Goal: Transaction & Acquisition: Purchase product/service

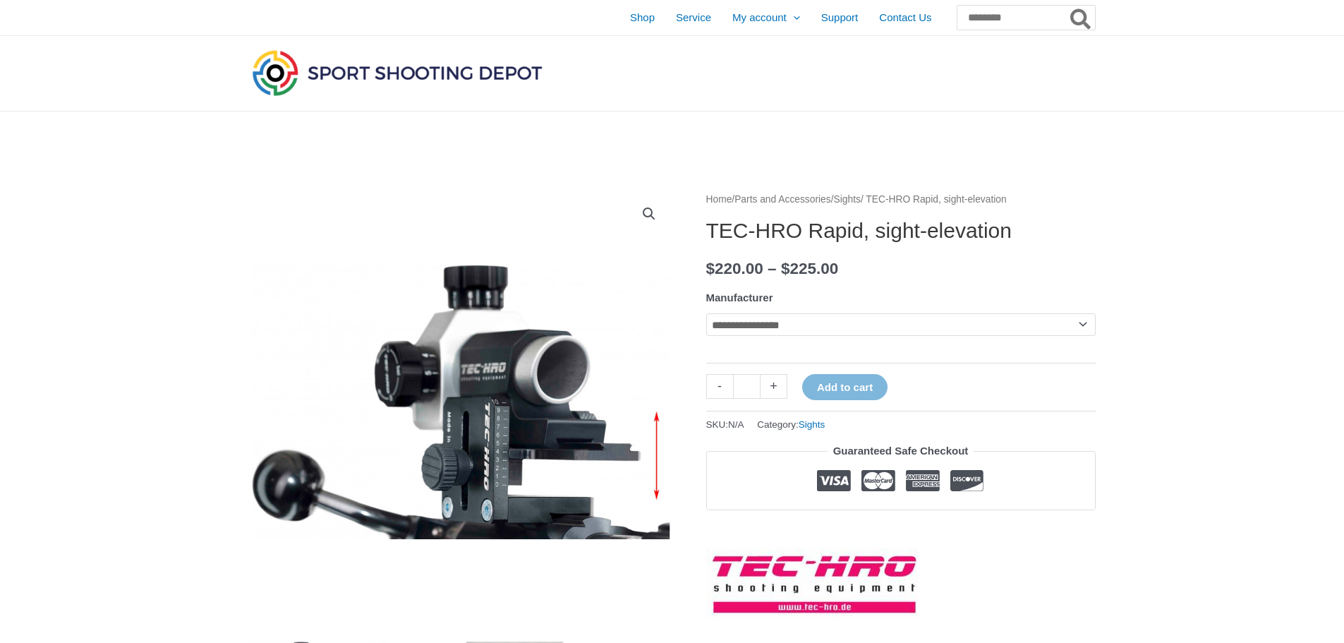
click at [1078, 320] on select "**********" at bounding box center [900, 324] width 389 height 23
select select "*******"
click at [706, 313] on select "**********" at bounding box center [900, 324] width 389 height 23
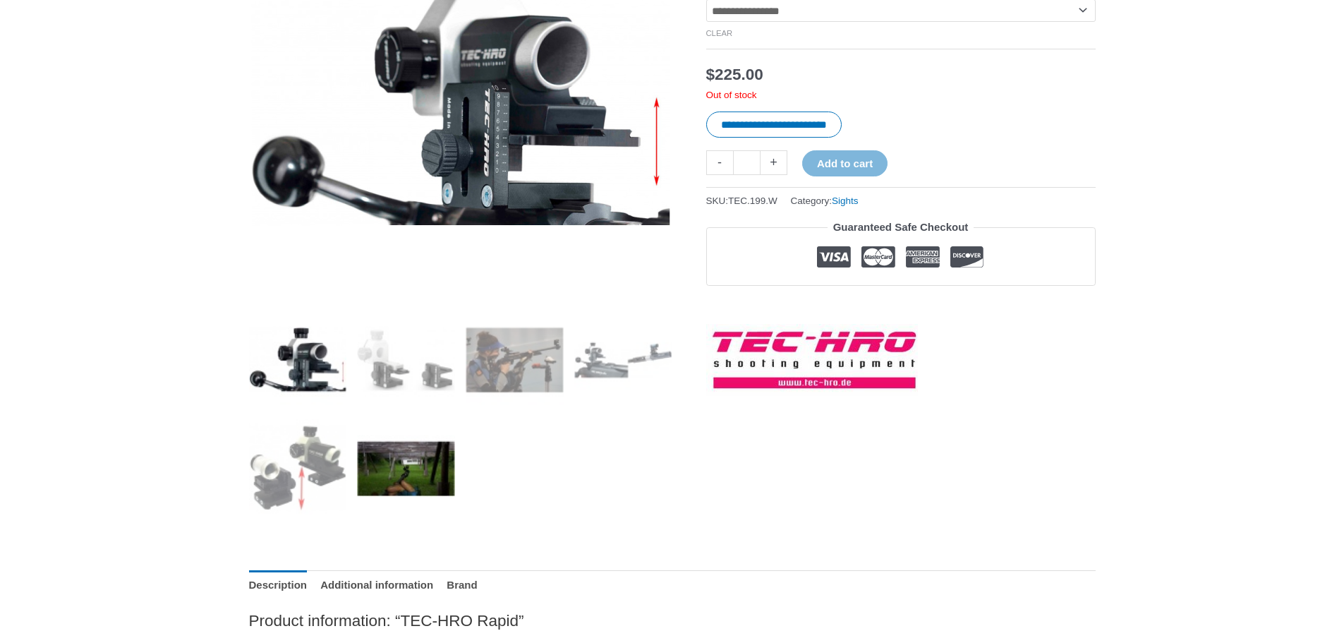
scroll to position [353, 0]
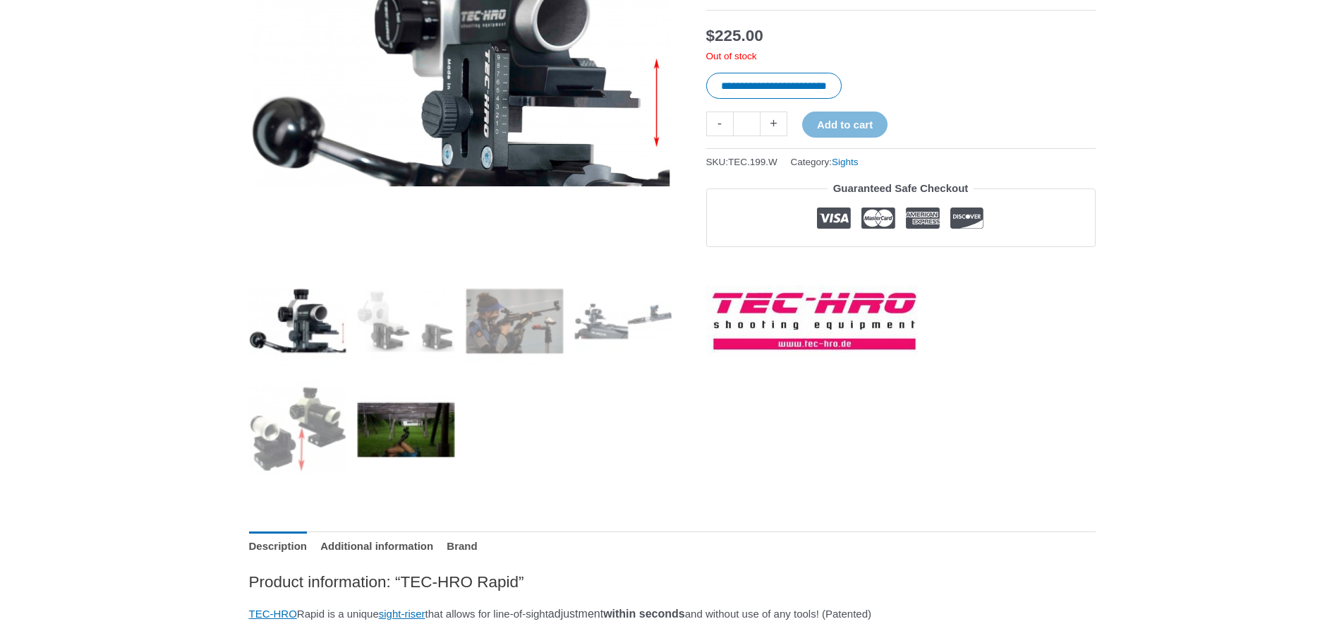
click at [418, 429] on img at bounding box center [406, 429] width 98 height 98
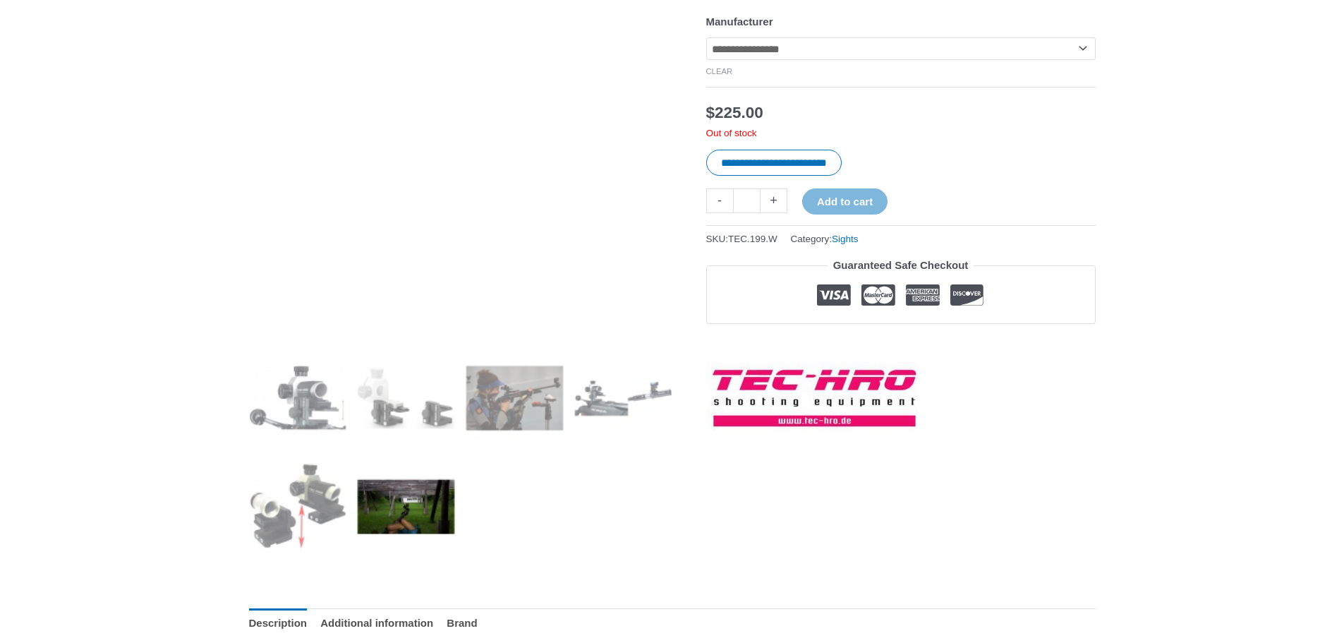
scroll to position [212, 0]
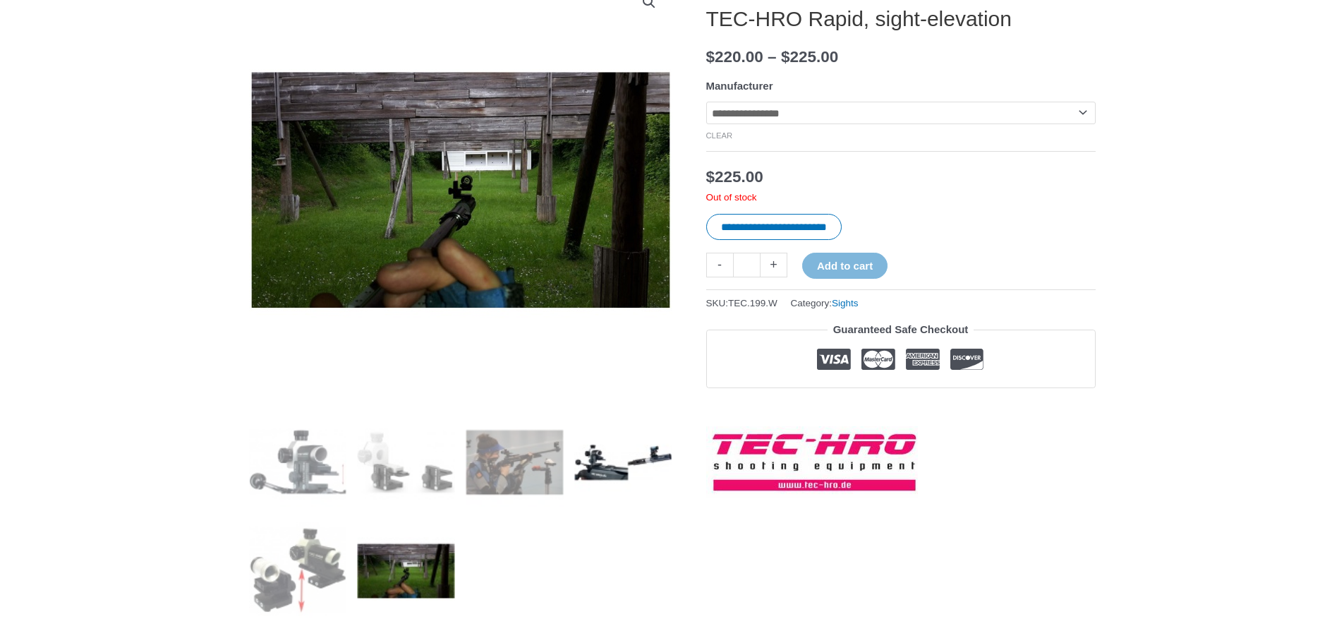
click at [646, 456] on img at bounding box center [623, 462] width 98 height 98
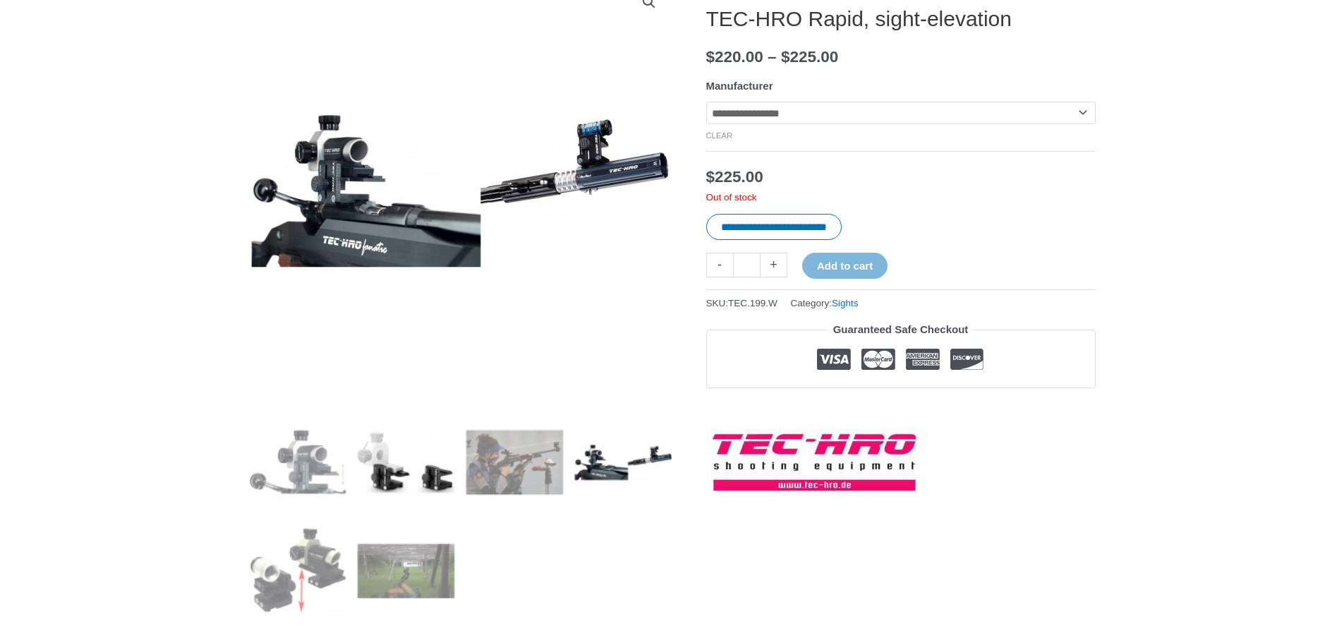
click at [396, 470] on img at bounding box center [406, 462] width 98 height 98
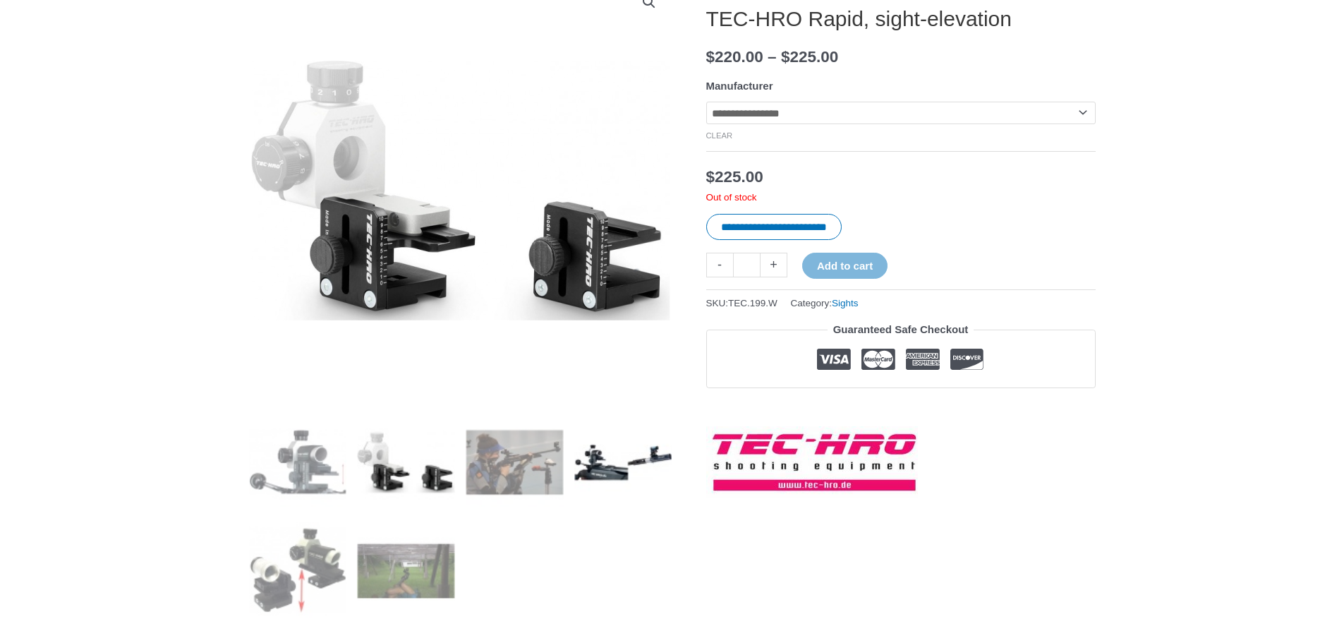
click at [629, 455] on img at bounding box center [623, 462] width 98 height 98
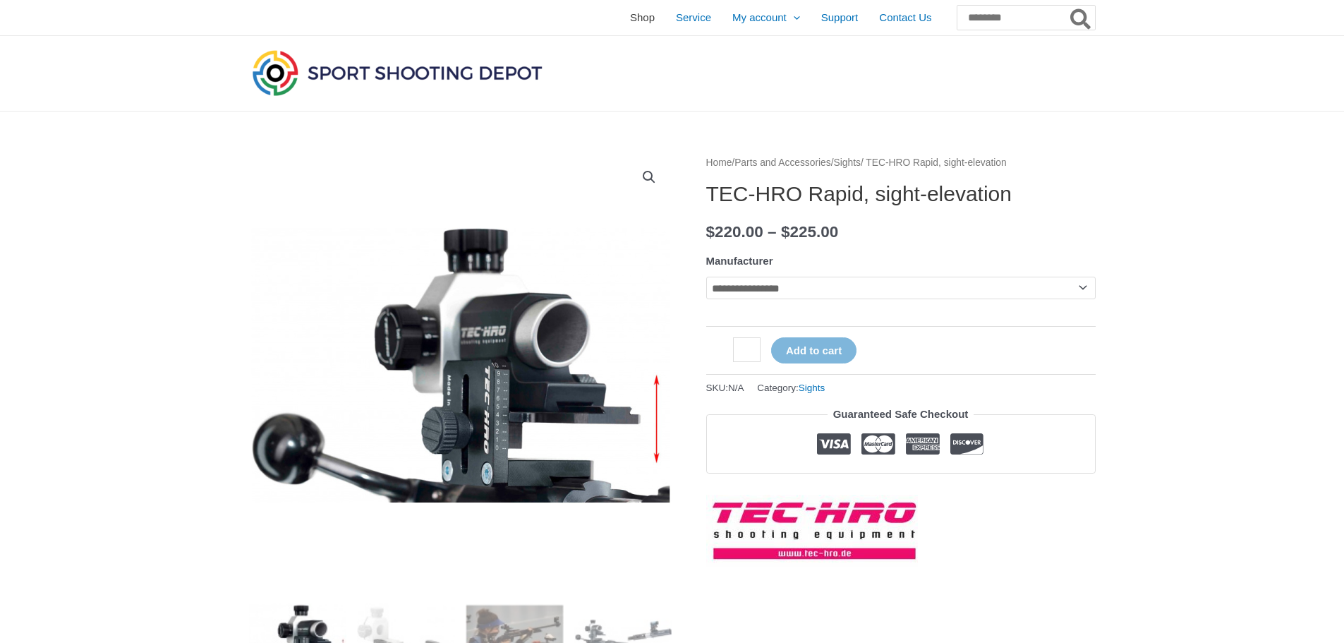
click at [630, 16] on span "Shop" at bounding box center [642, 17] width 25 height 35
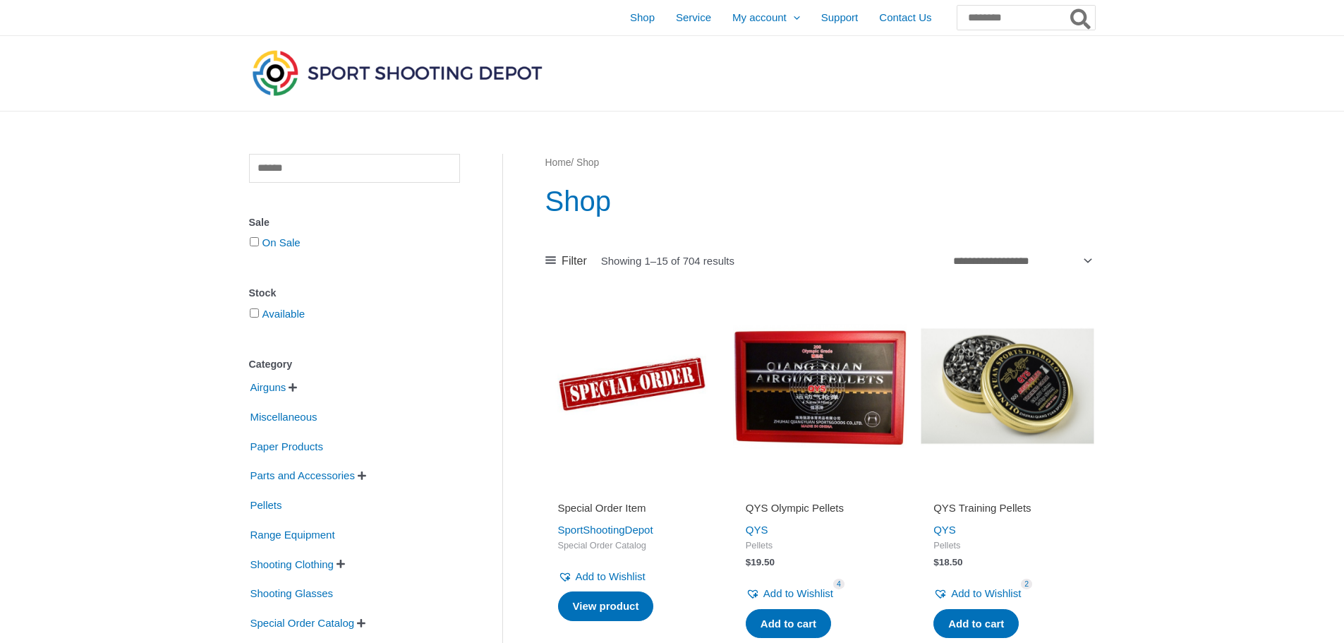
click at [630, 16] on span "Shop" at bounding box center [642, 17] width 25 height 35
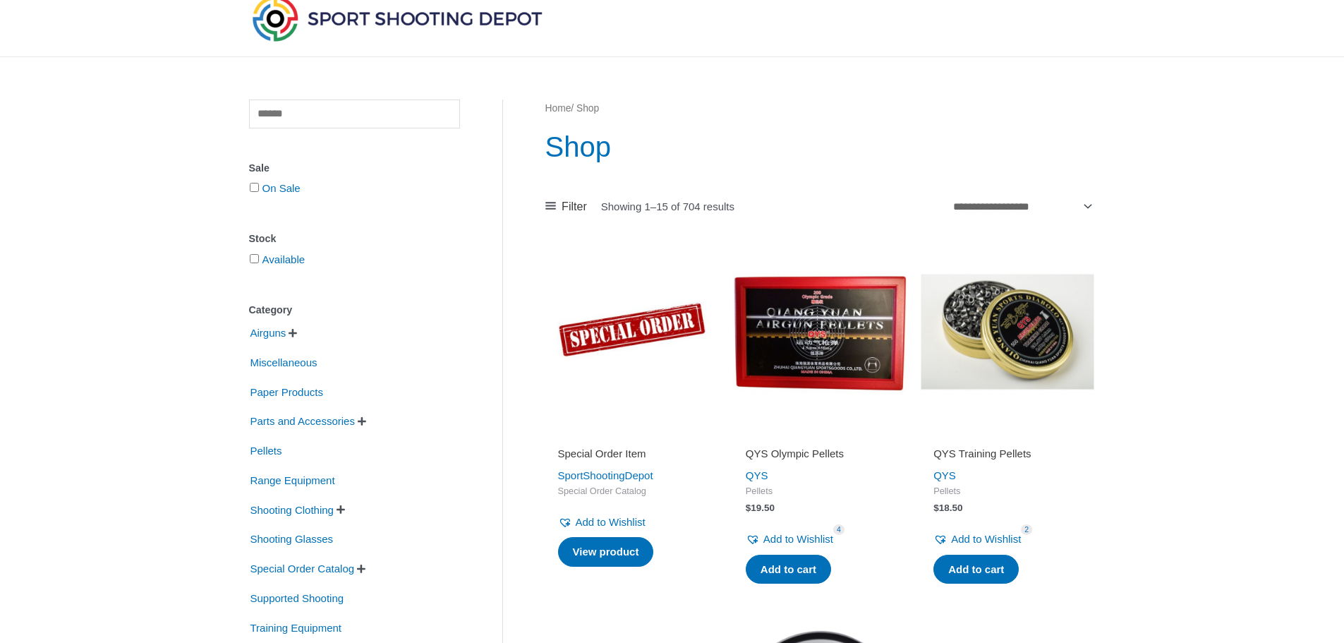
scroll to position [71, 0]
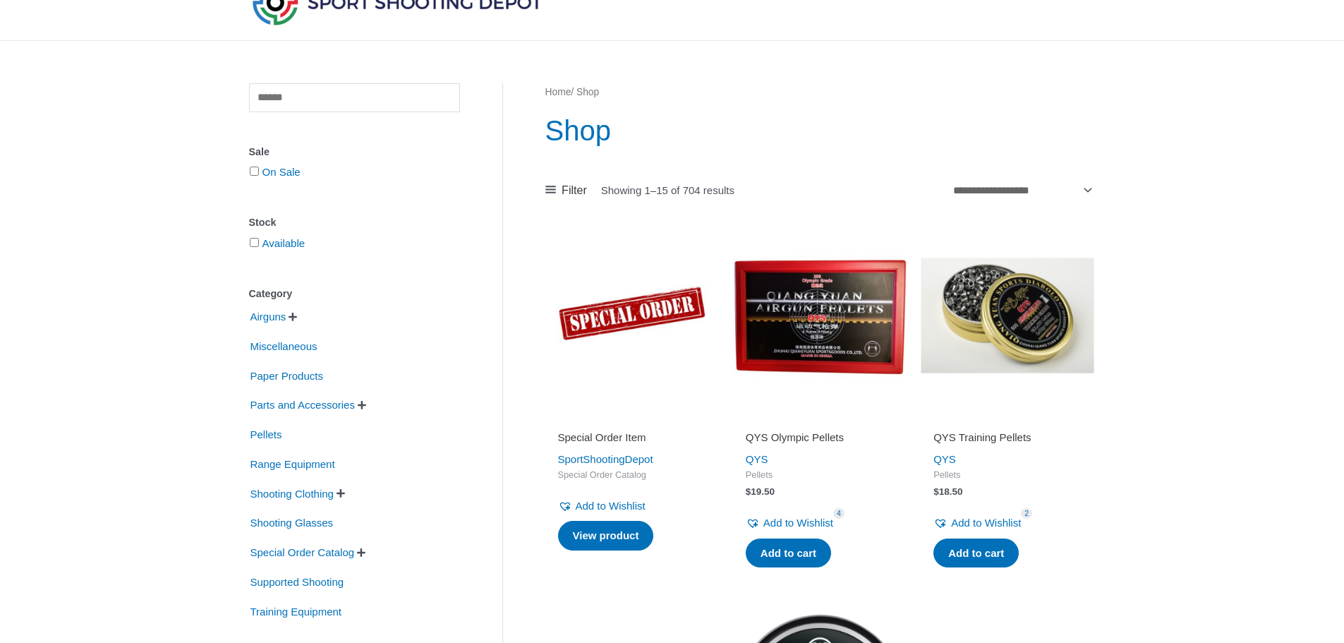
click at [825, 439] on h2 "QYS Olympic Pellets" at bounding box center [820, 437] width 148 height 14
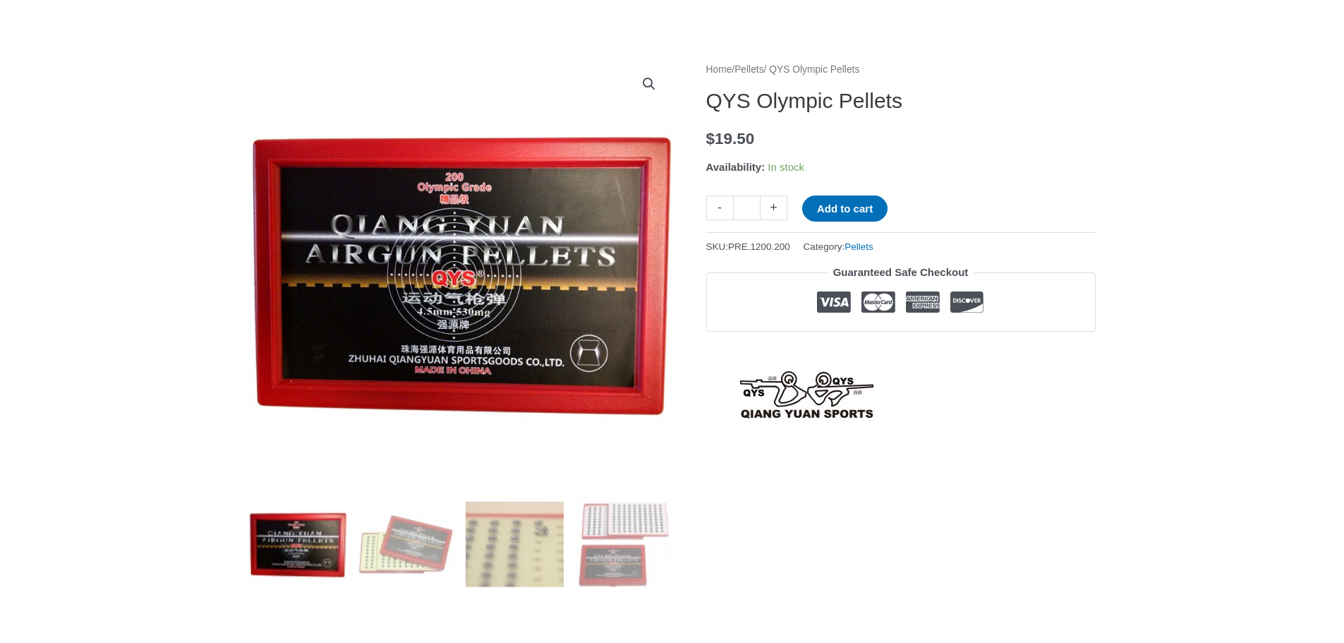
scroll to position [141, 0]
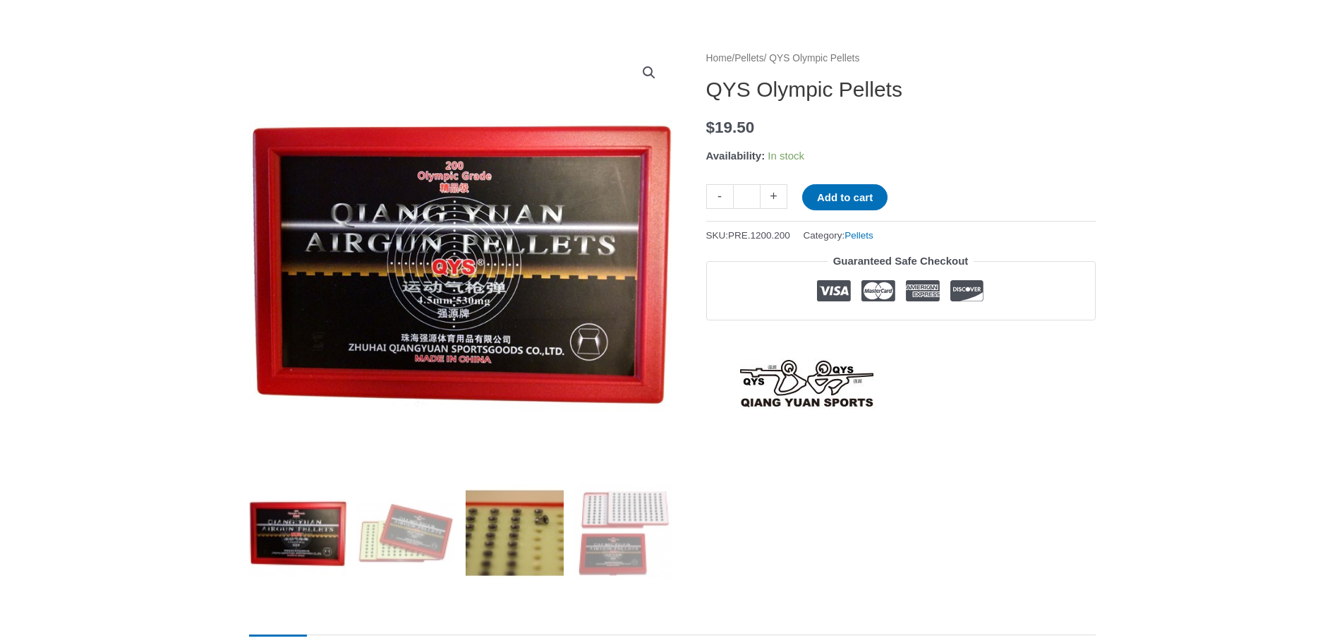
click at [518, 540] on img at bounding box center [515, 532] width 98 height 98
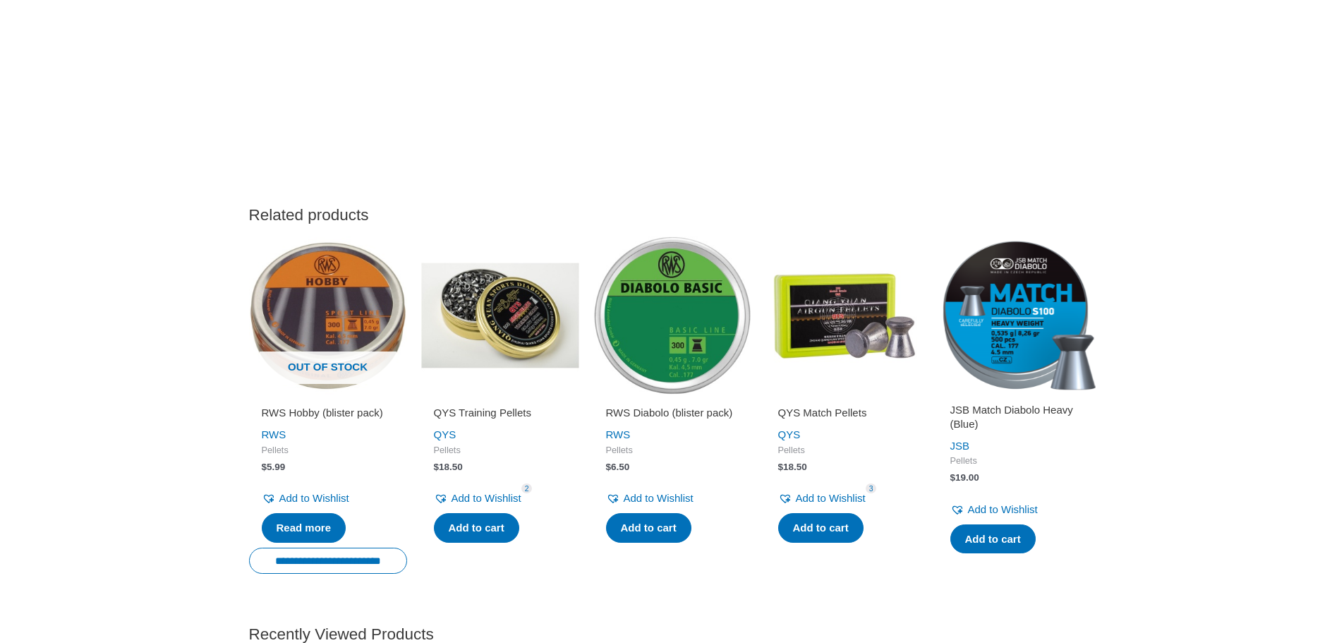
scroll to position [1552, 0]
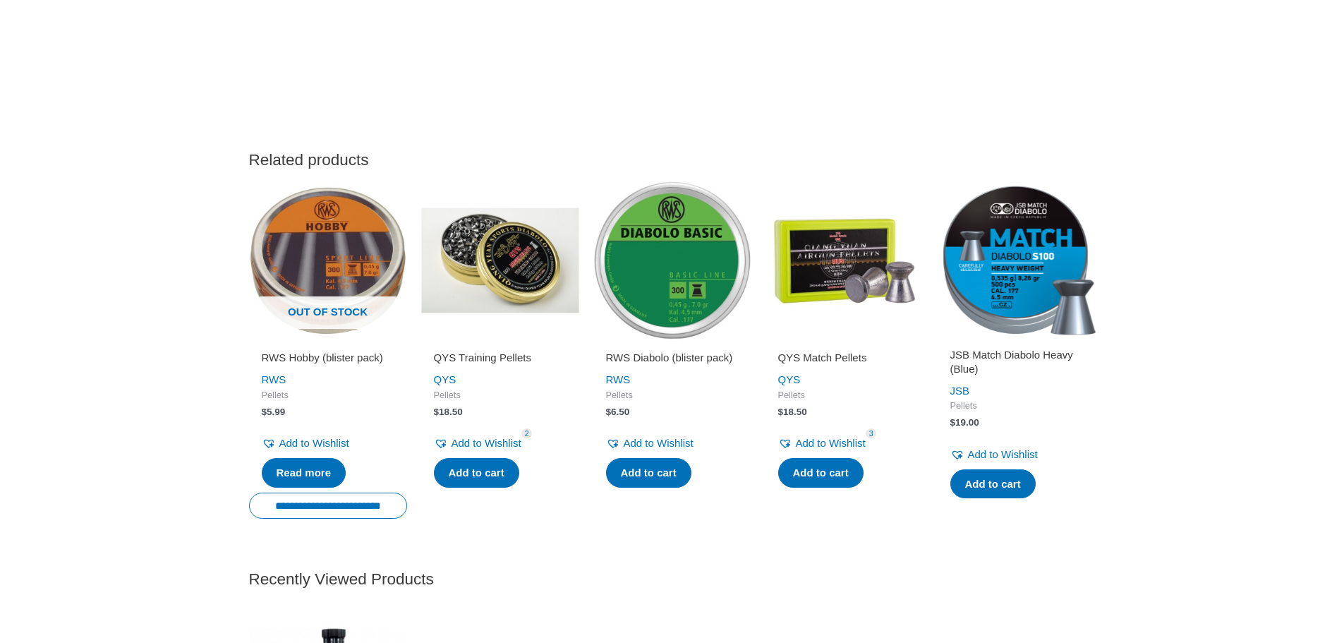
click at [837, 317] on img at bounding box center [844, 260] width 158 height 158
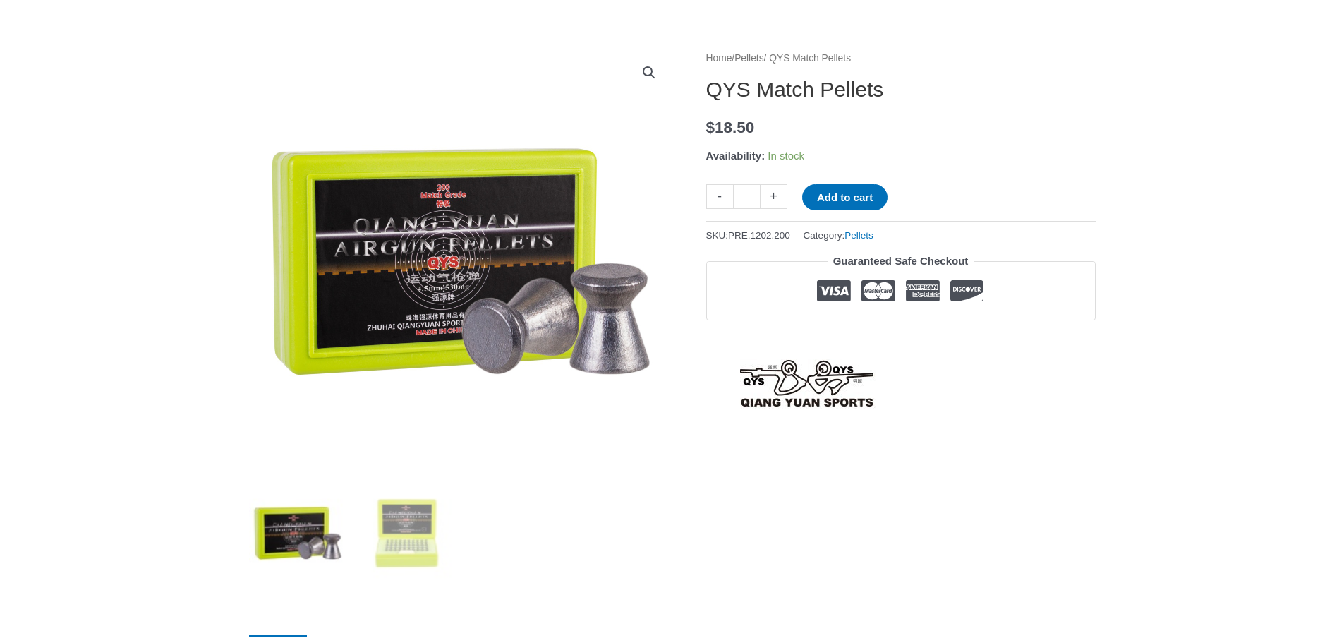
scroll to position [212, 0]
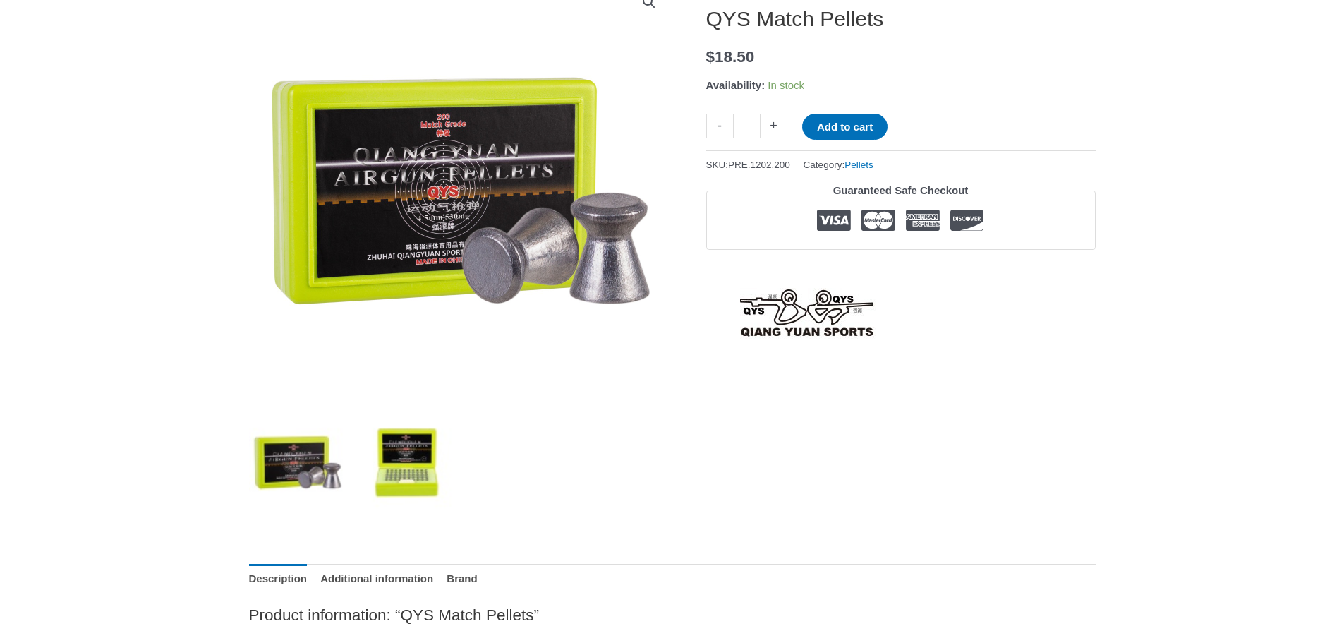
click at [382, 486] on img at bounding box center [406, 462] width 98 height 98
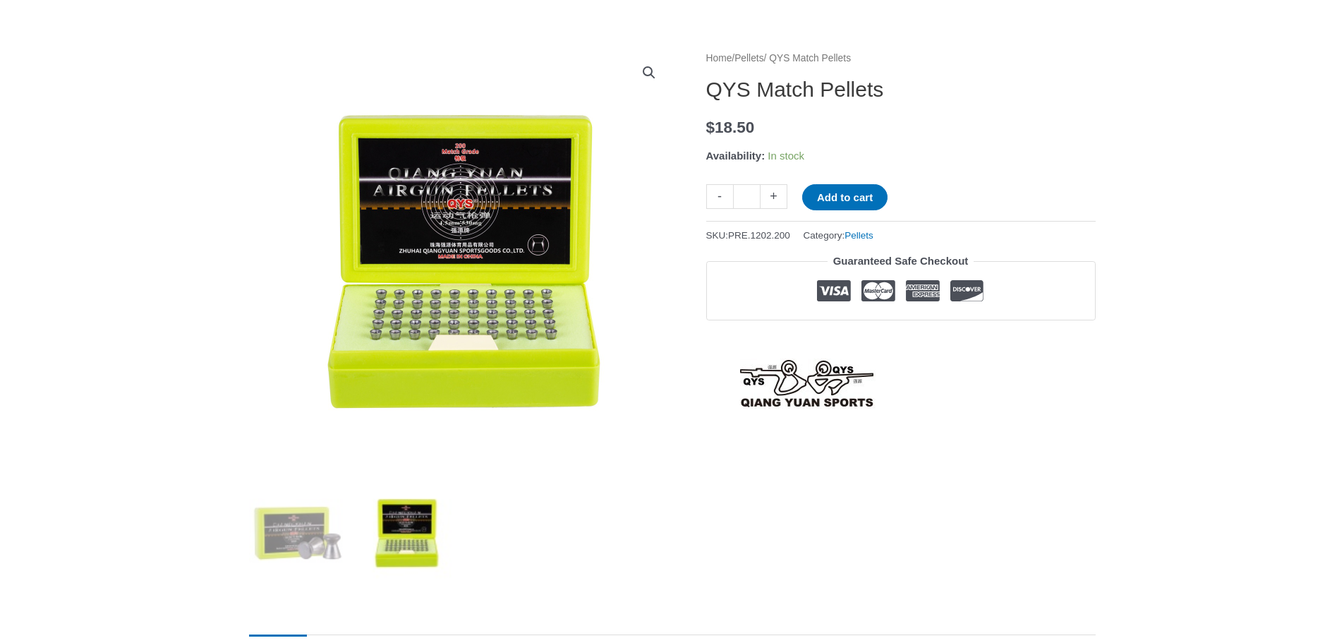
scroll to position [0, 0]
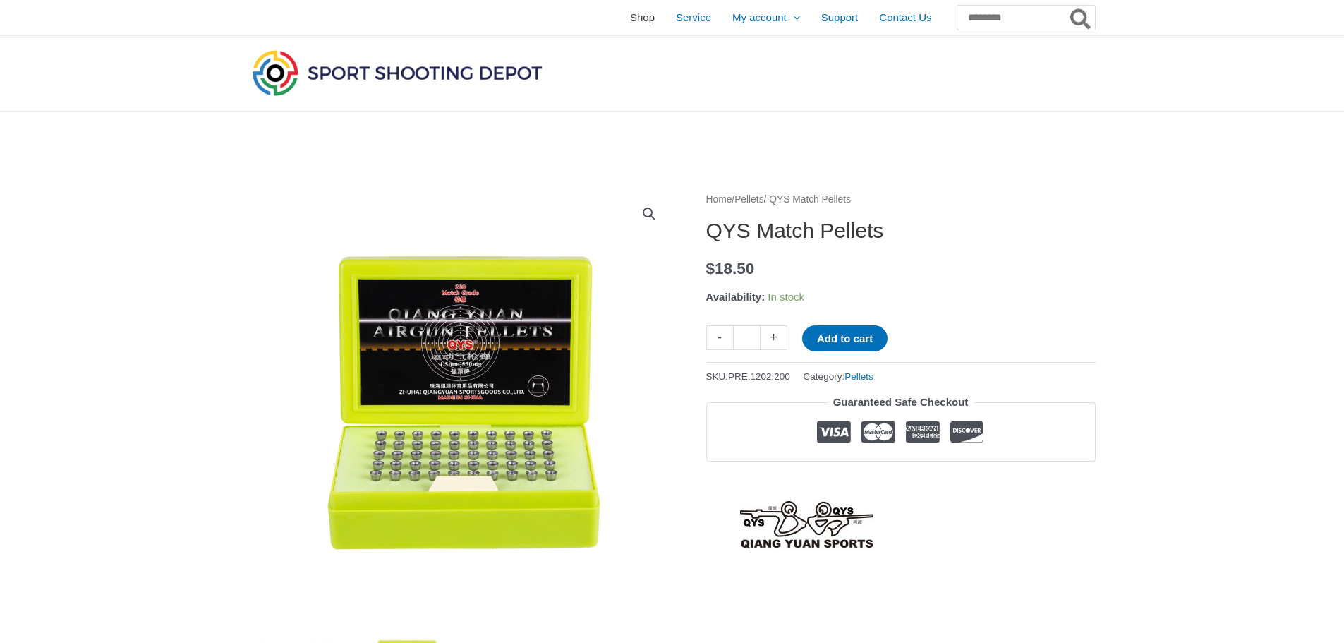
click at [630, 18] on span "Shop" at bounding box center [642, 17] width 25 height 35
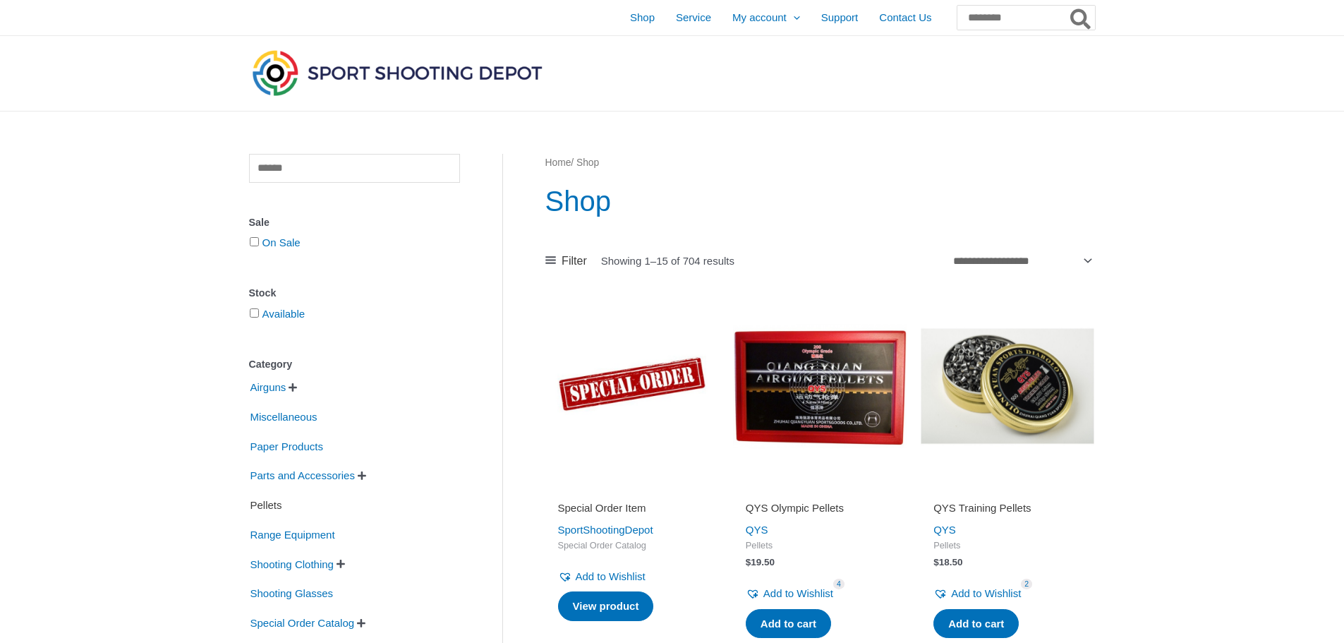
click at [274, 504] on span "Pellets" at bounding box center [266, 505] width 35 height 24
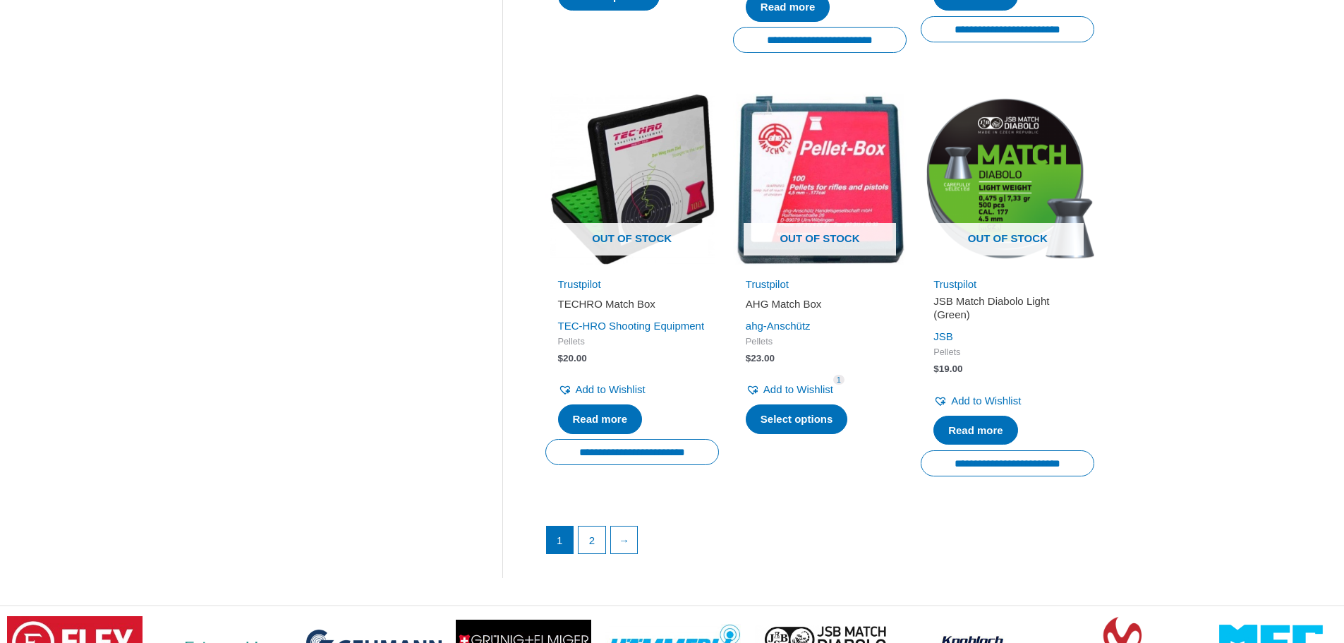
scroll to position [1834, 0]
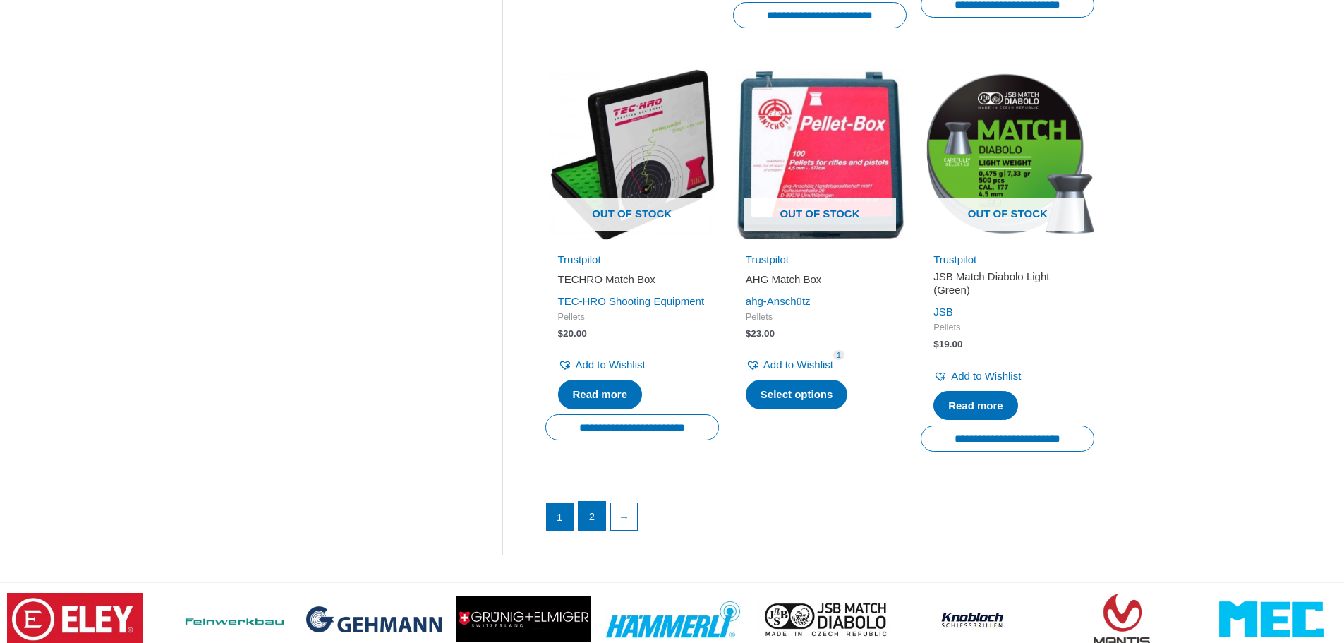
click at [590, 527] on link "2" at bounding box center [591, 516] width 27 height 28
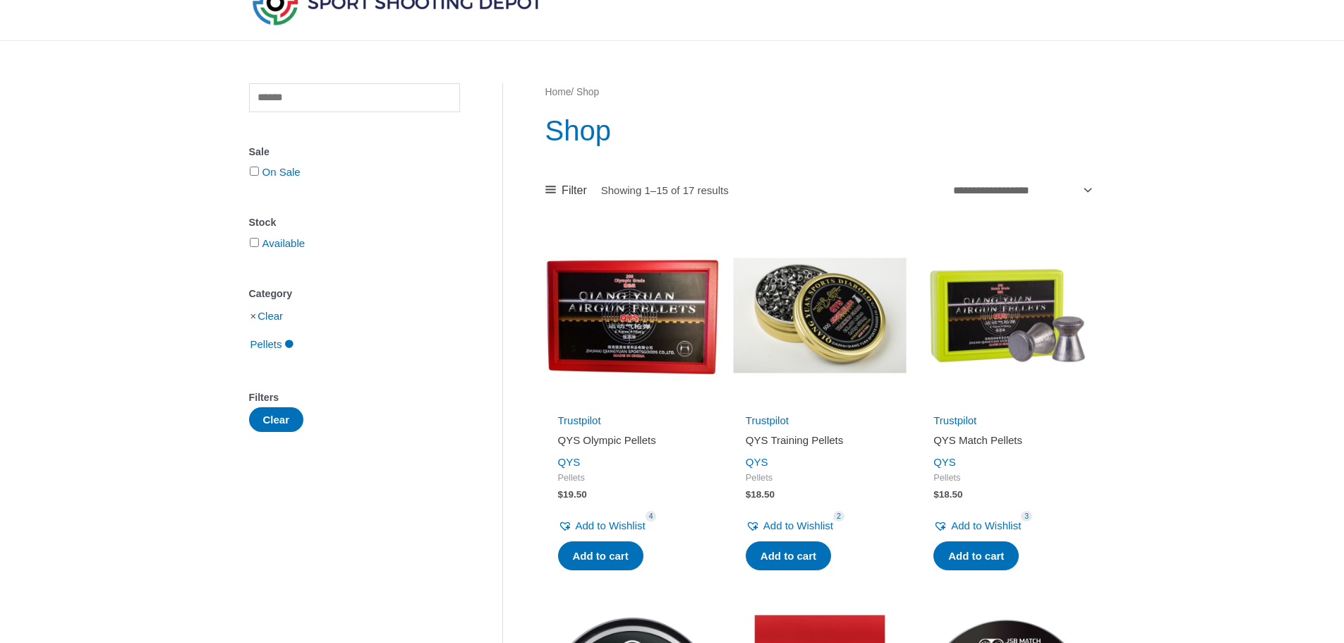
scroll to position [141, 0]
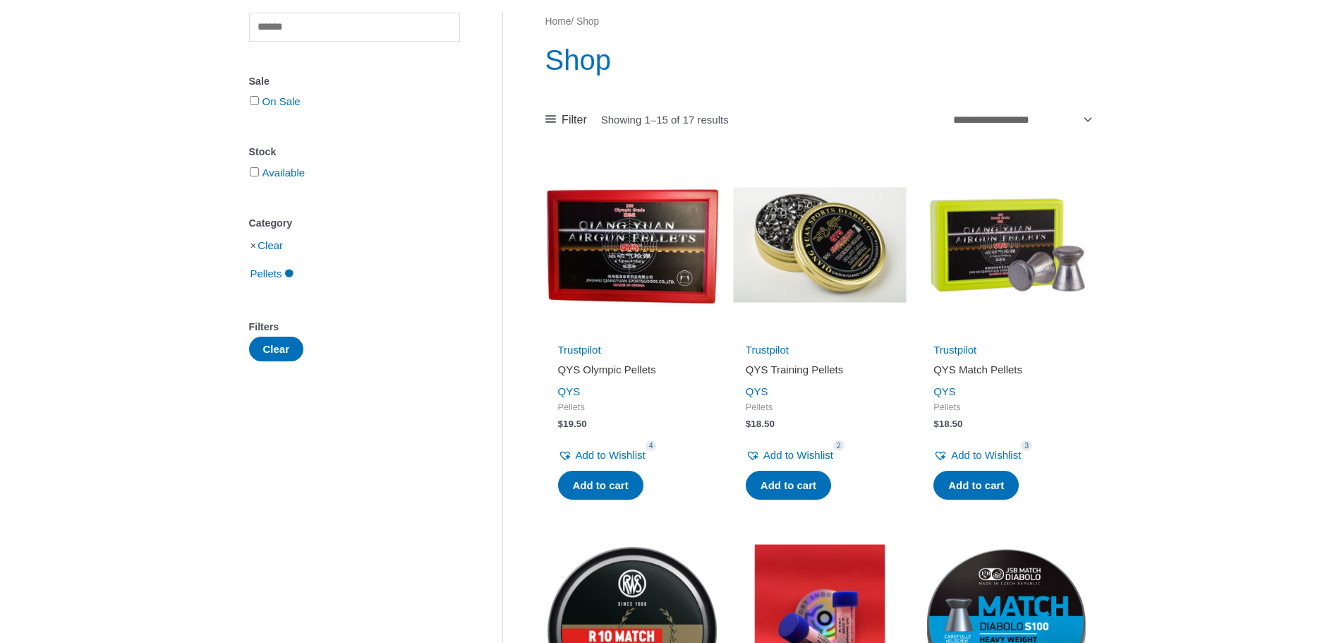
click at [962, 255] on img at bounding box center [1008, 245] width 174 height 174
click at [627, 260] on img at bounding box center [632, 245] width 174 height 174
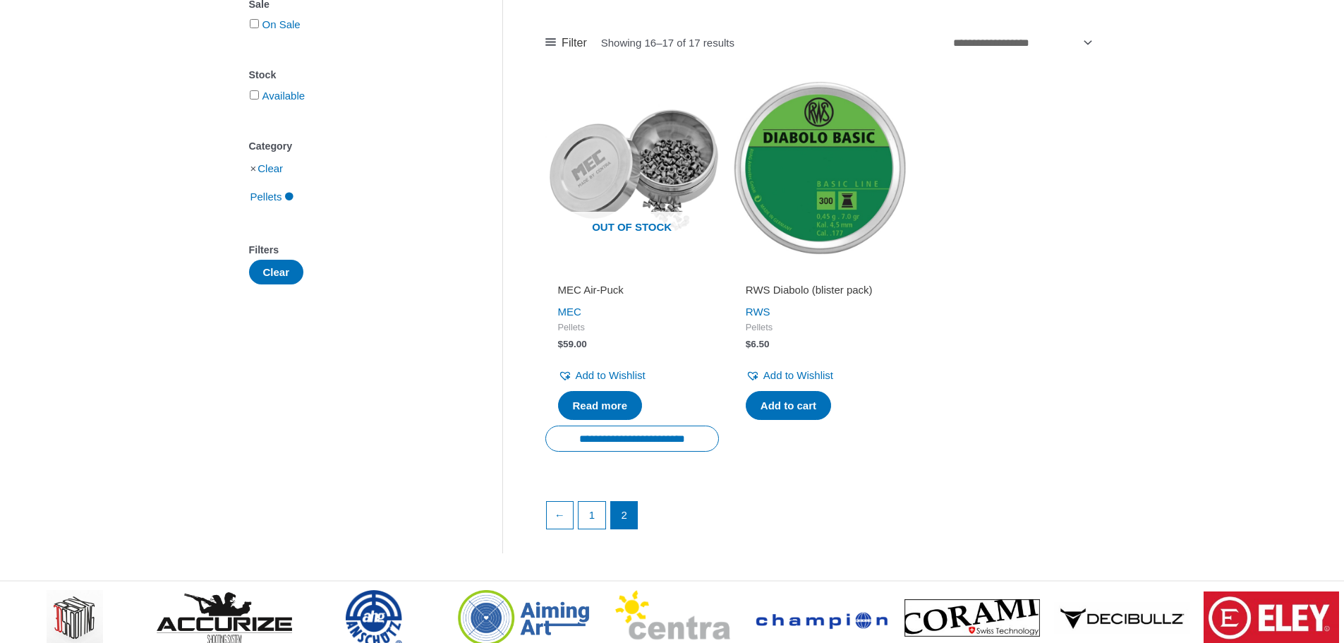
scroll to position [212, 0]
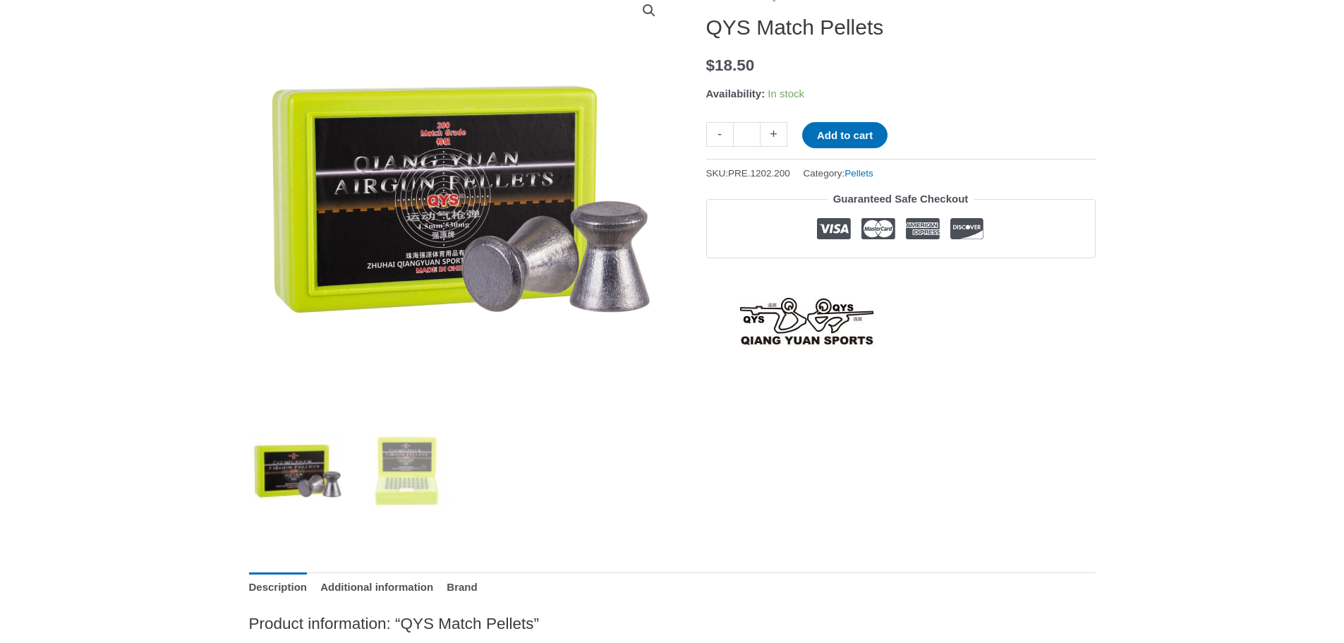
scroll to position [71, 0]
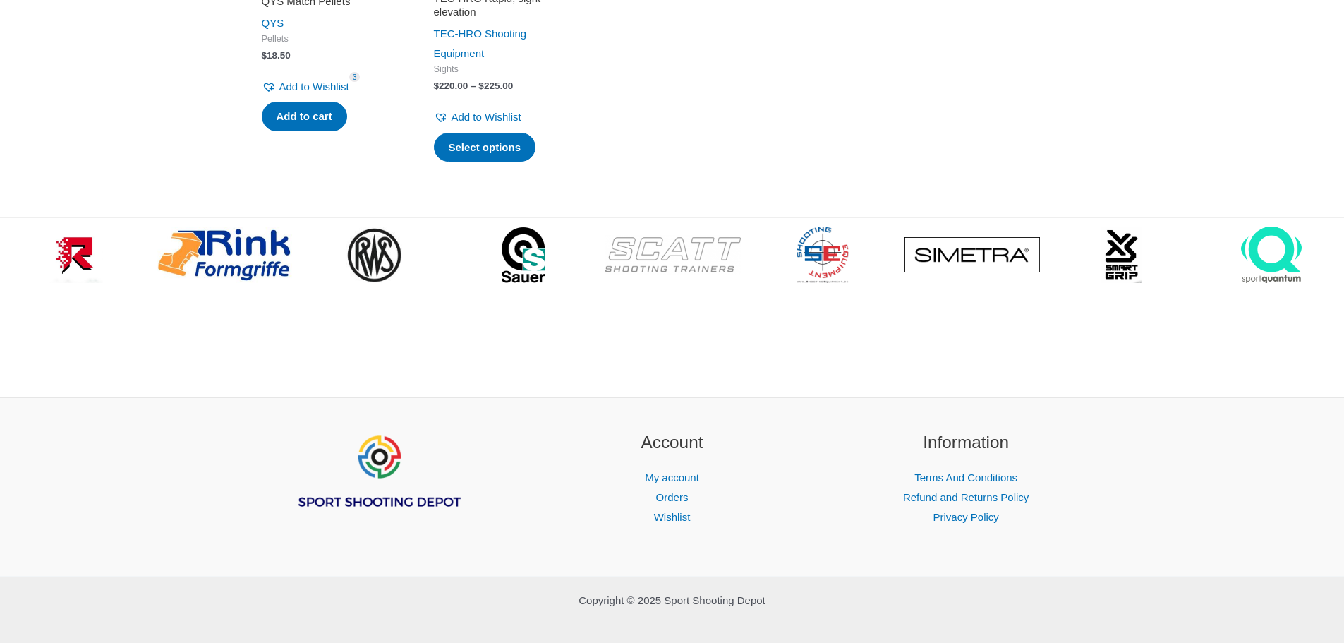
scroll to position [2185, 0]
